Goal: Check status: Check status

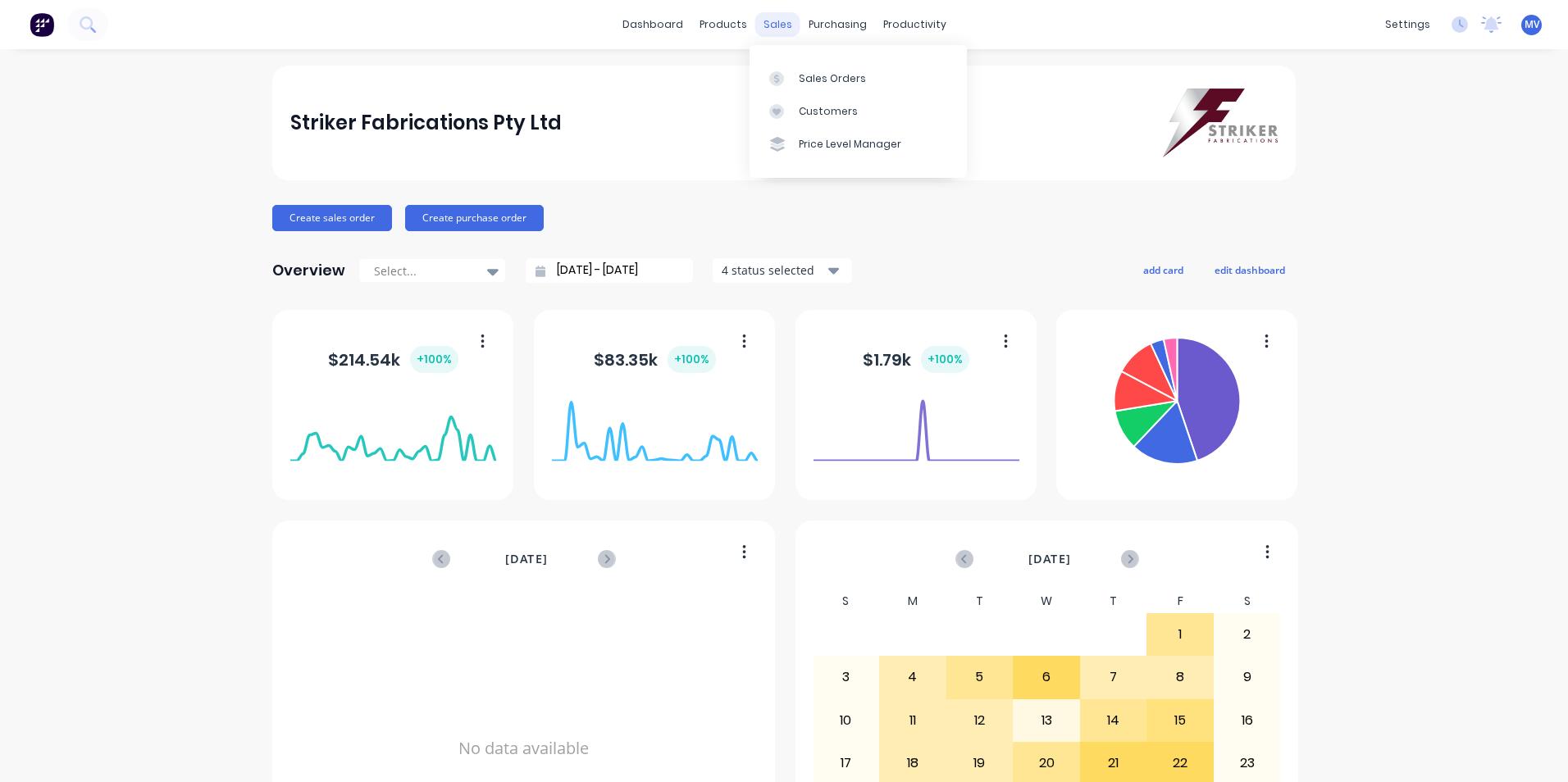
click at [778, 24] on div "sales" at bounding box center [778, 24] width 45 height 24
click at [819, 76] on div "Sales Orders" at bounding box center [832, 79] width 67 height 15
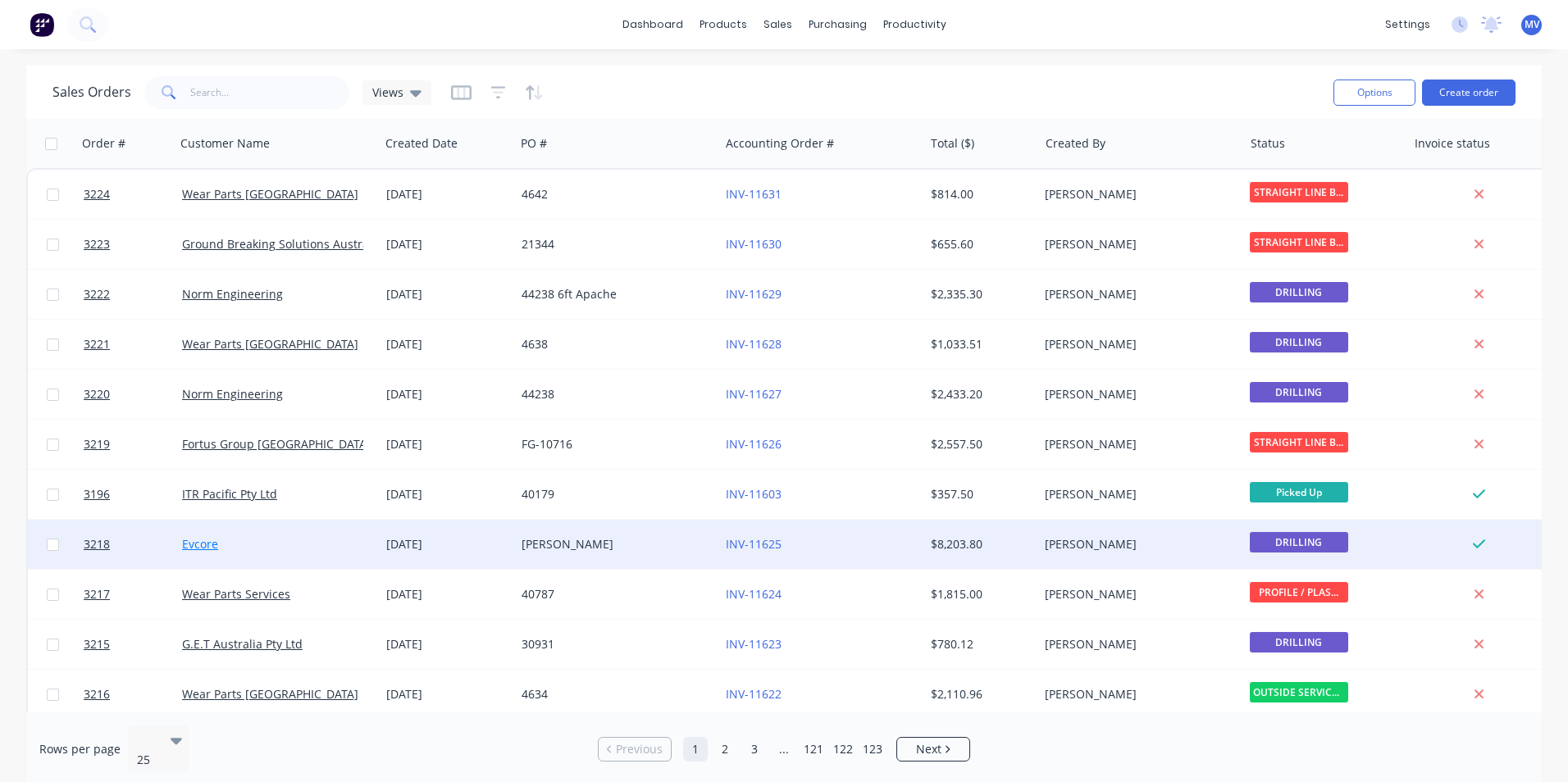
click at [196, 544] on link "Evcore" at bounding box center [201, 544] width 36 height 16
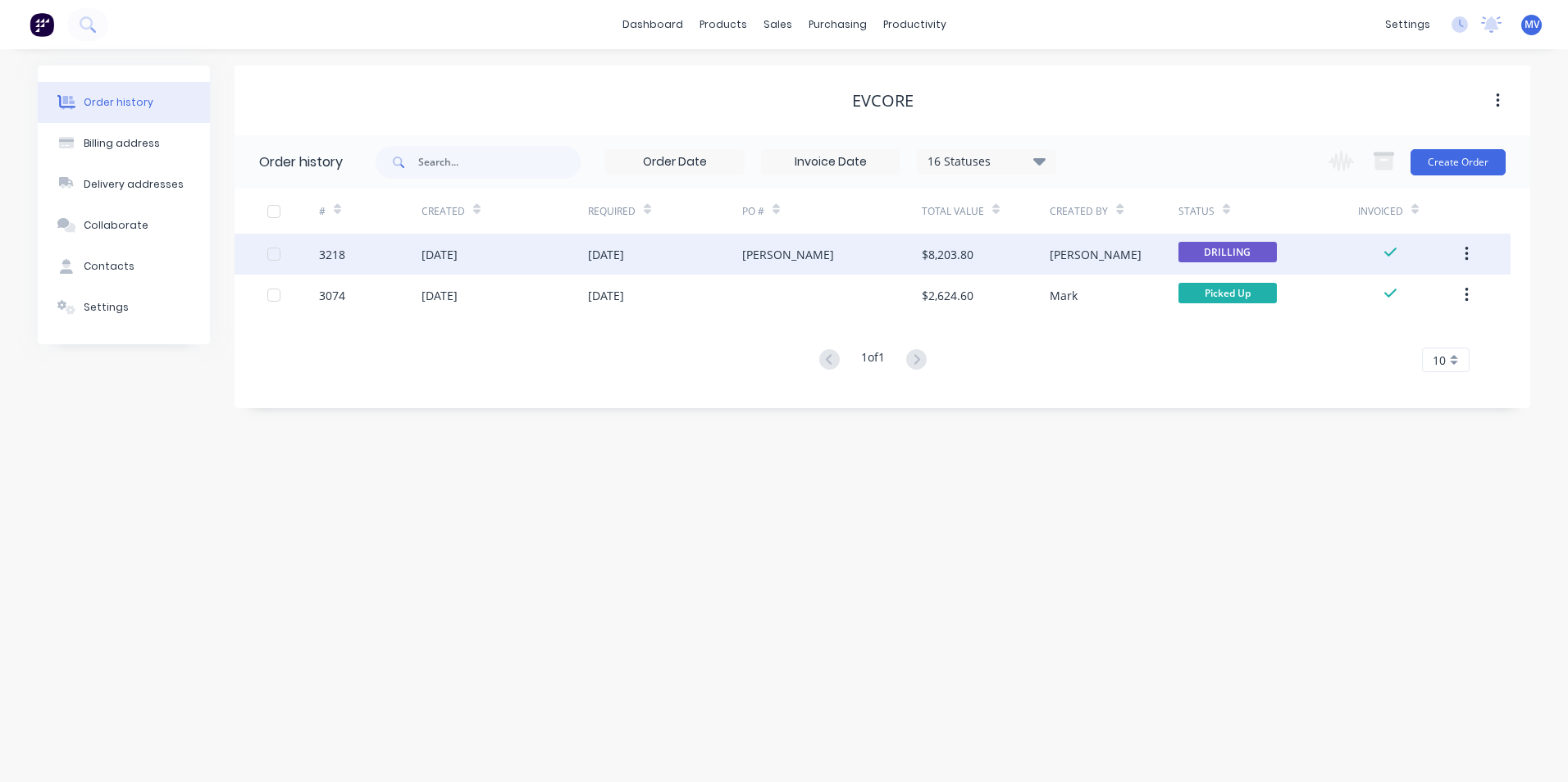
click at [450, 255] on div "[DATE]" at bounding box center [440, 255] width 36 height 17
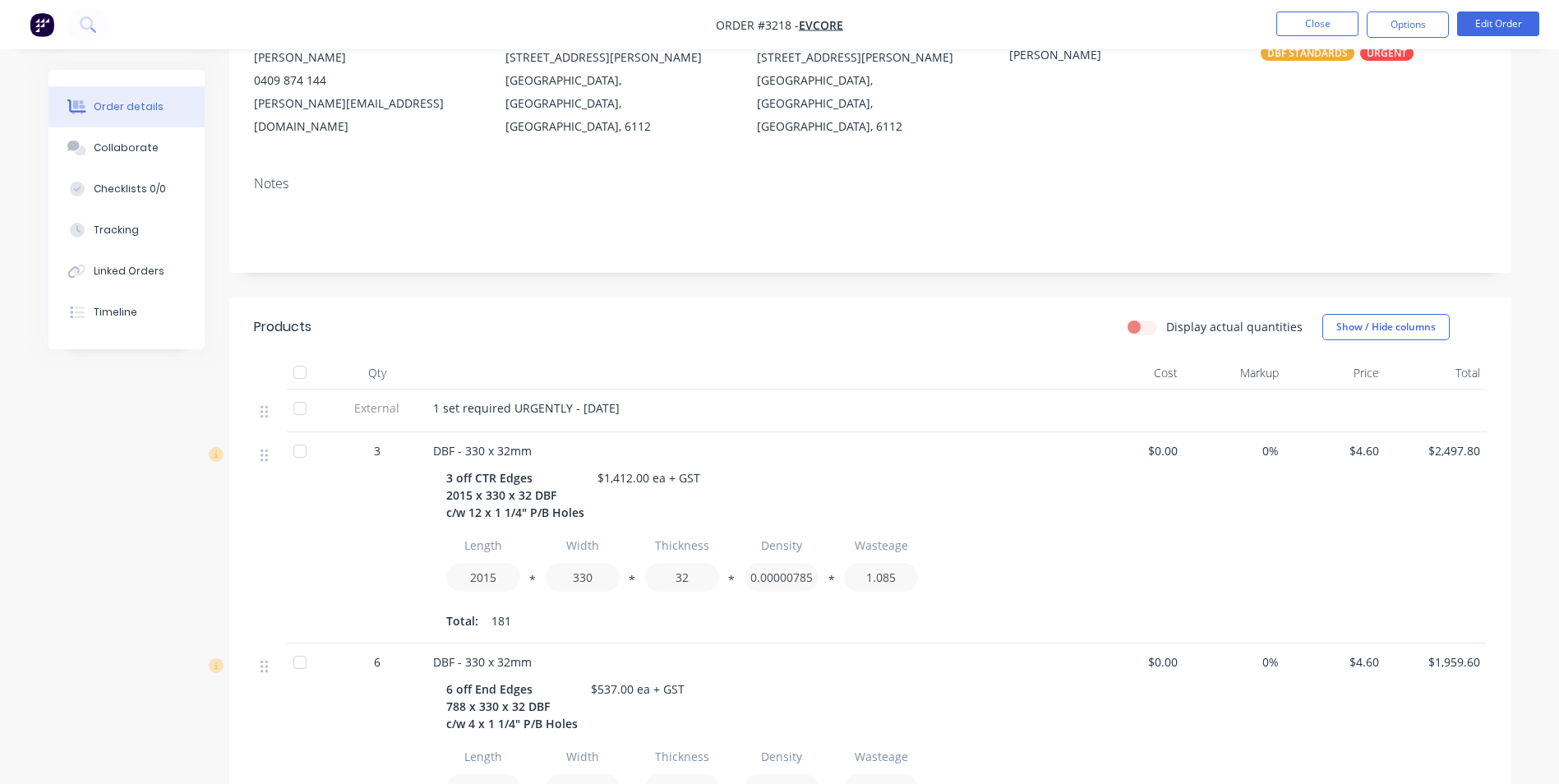
scroll to position [247, 0]
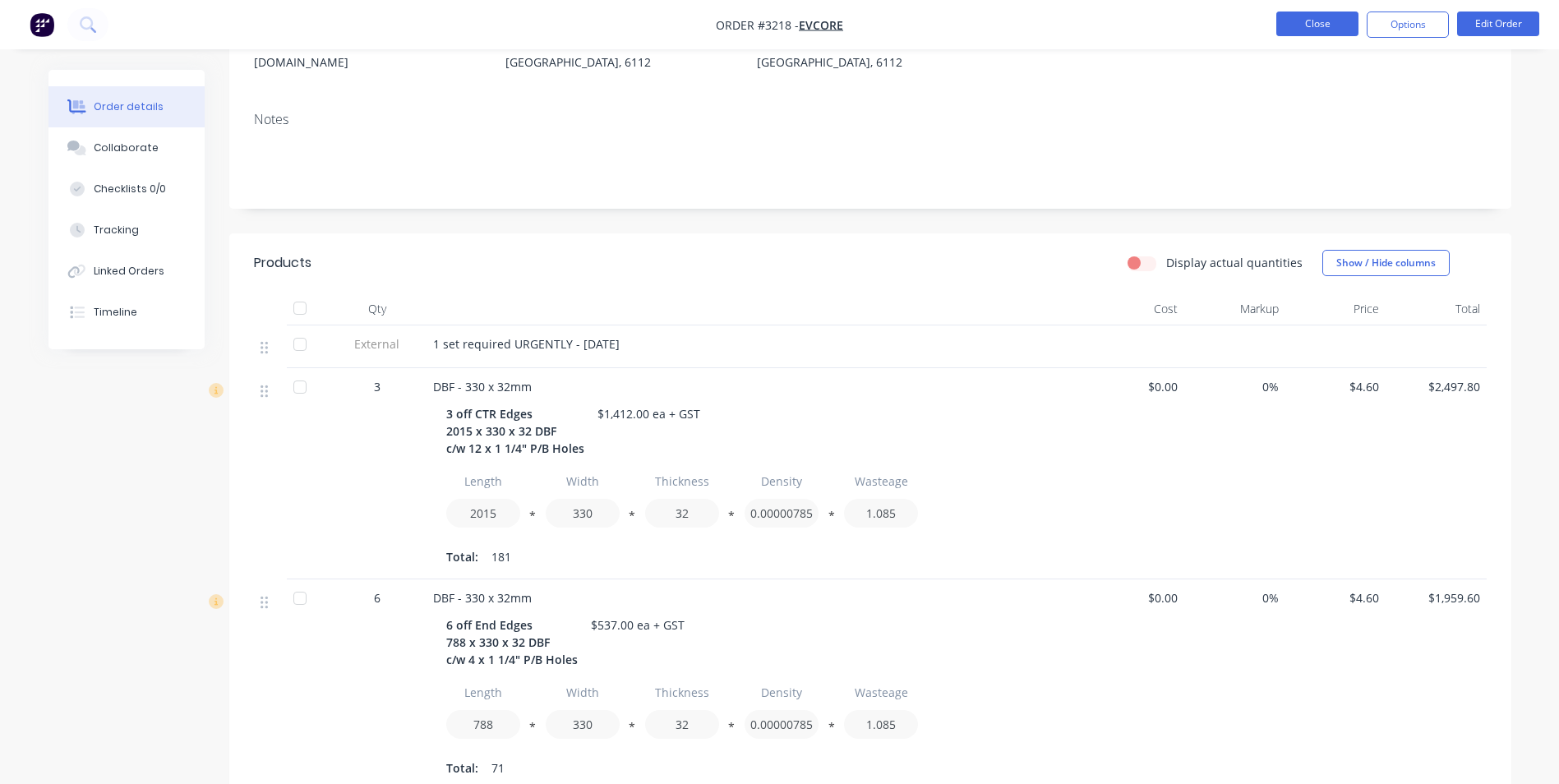
click at [1315, 18] on button "Close" at bounding box center [1317, 23] width 82 height 24
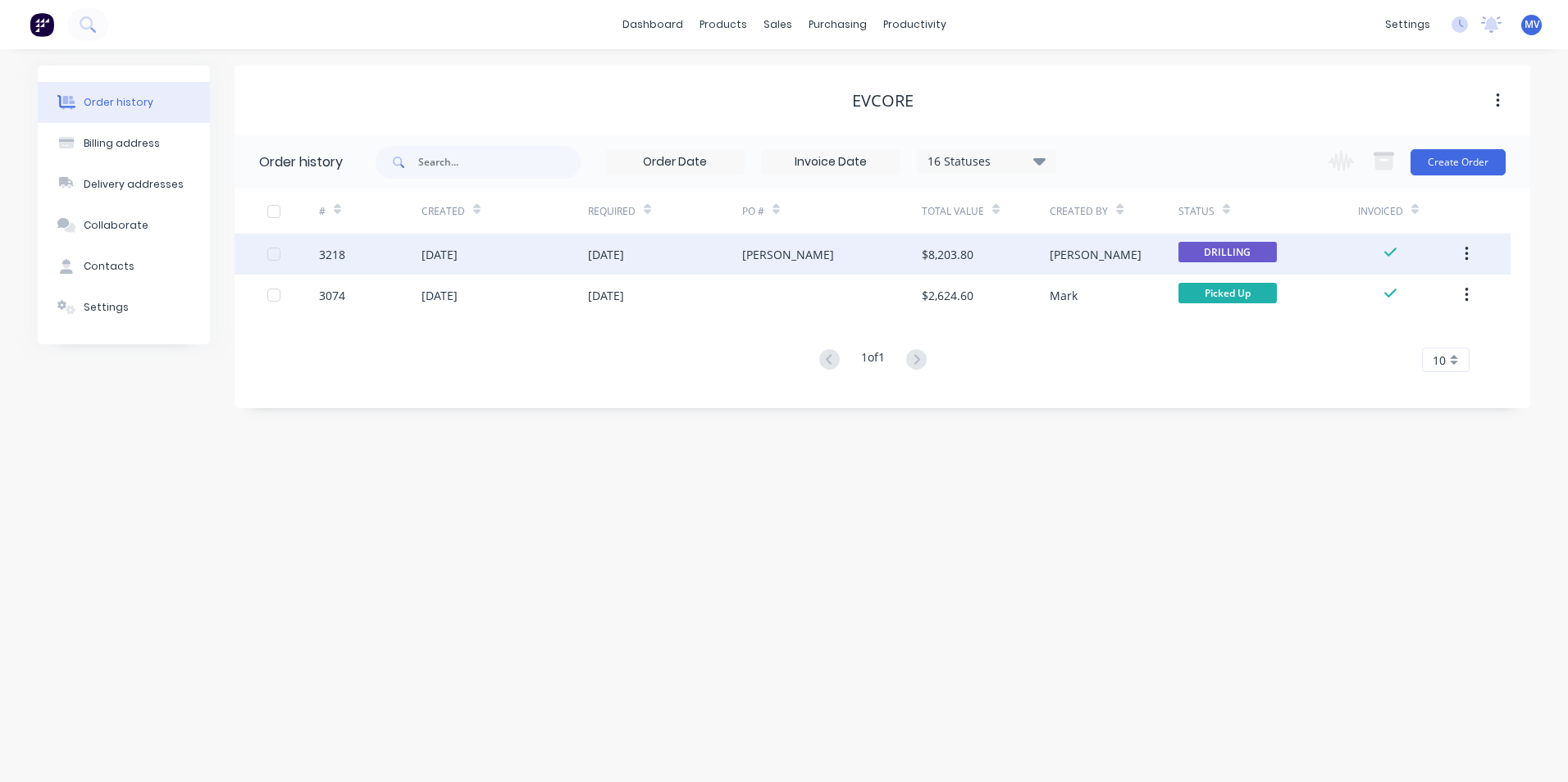
click at [452, 251] on div "[DATE]" at bounding box center [440, 255] width 36 height 17
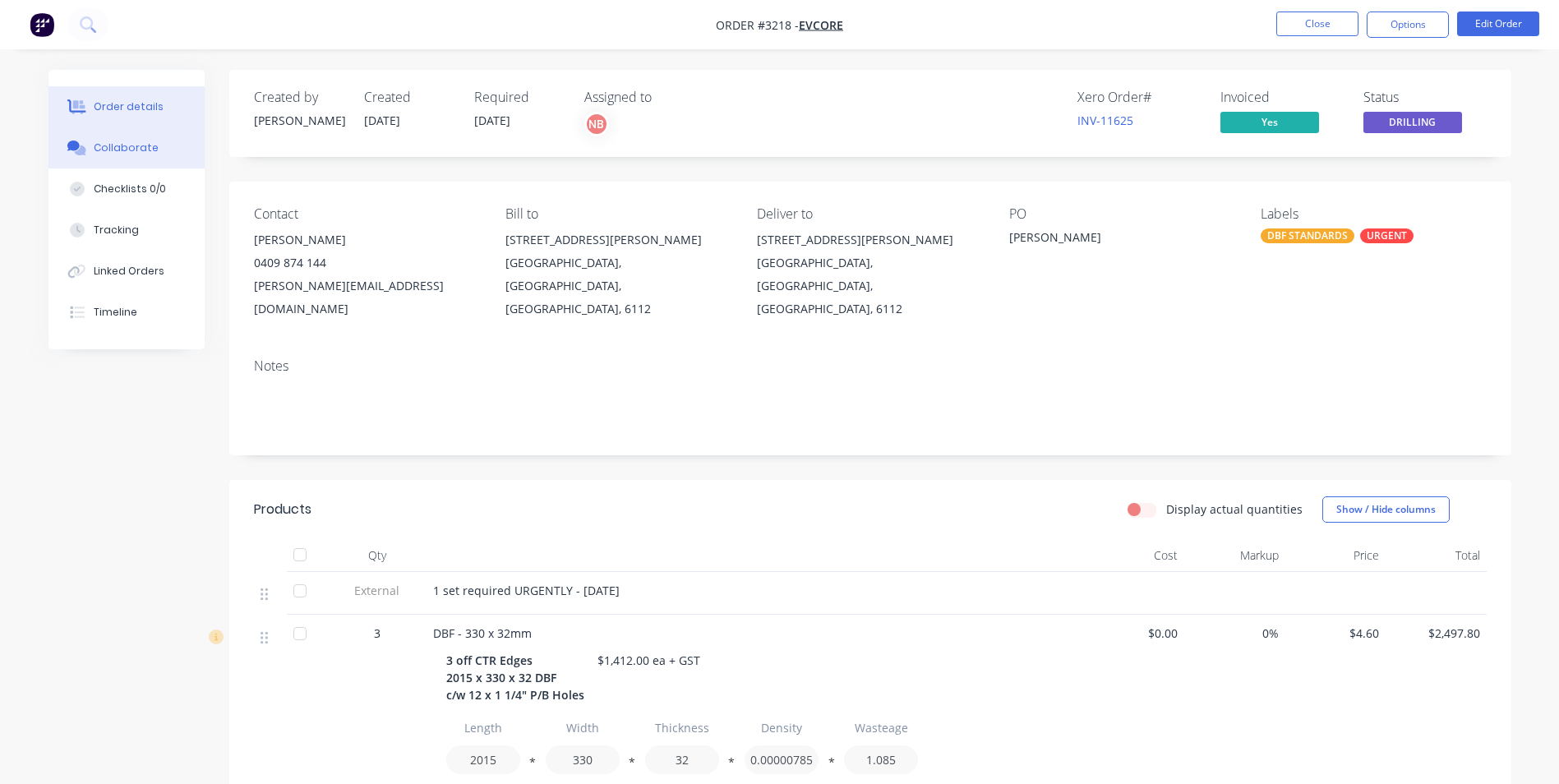
click at [111, 149] on div "Collaborate" at bounding box center [126, 147] width 65 height 15
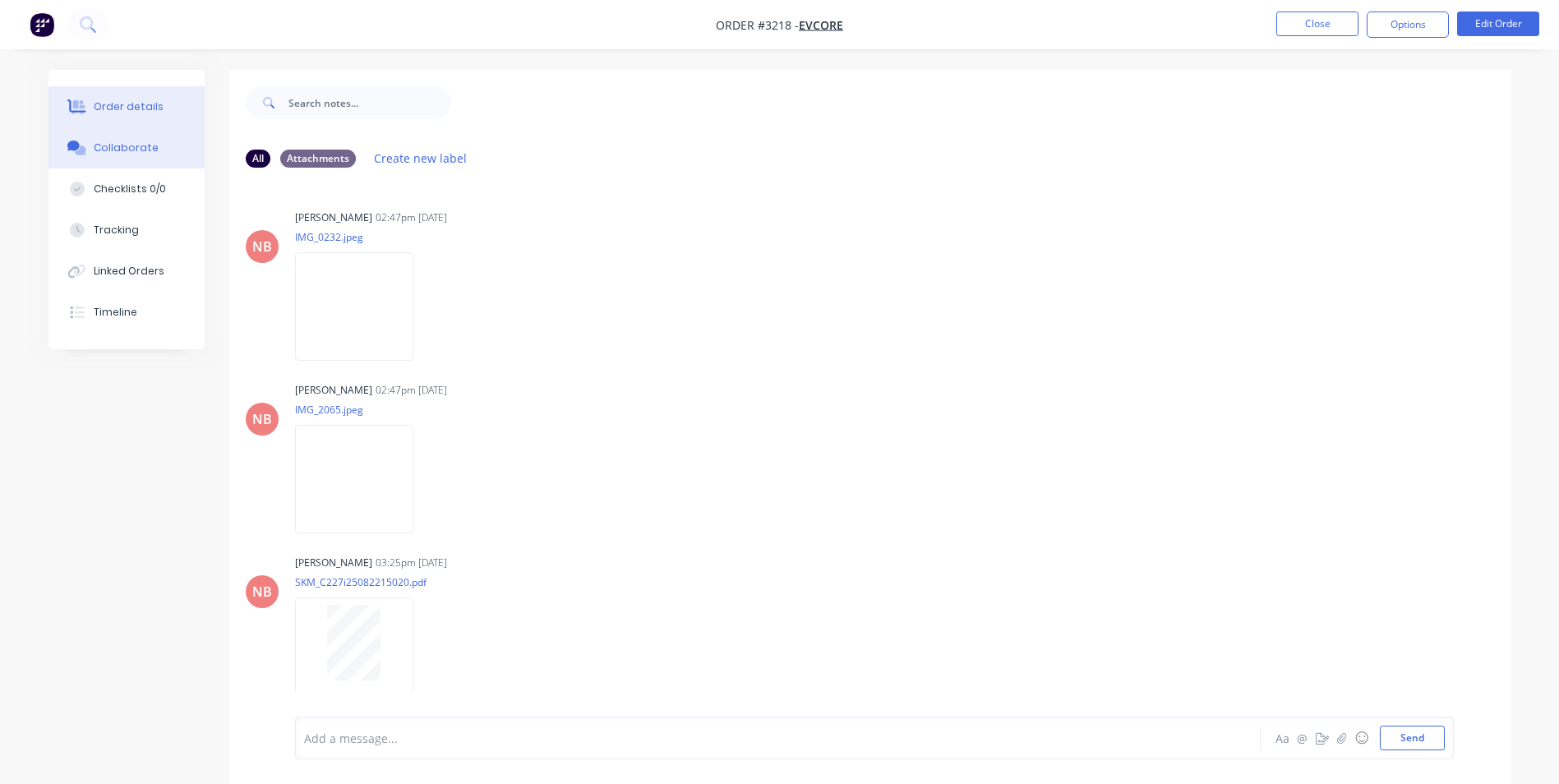
click at [127, 101] on div "Order details" at bounding box center [128, 107] width 70 height 15
